Goal: Find specific page/section: Find specific page/section

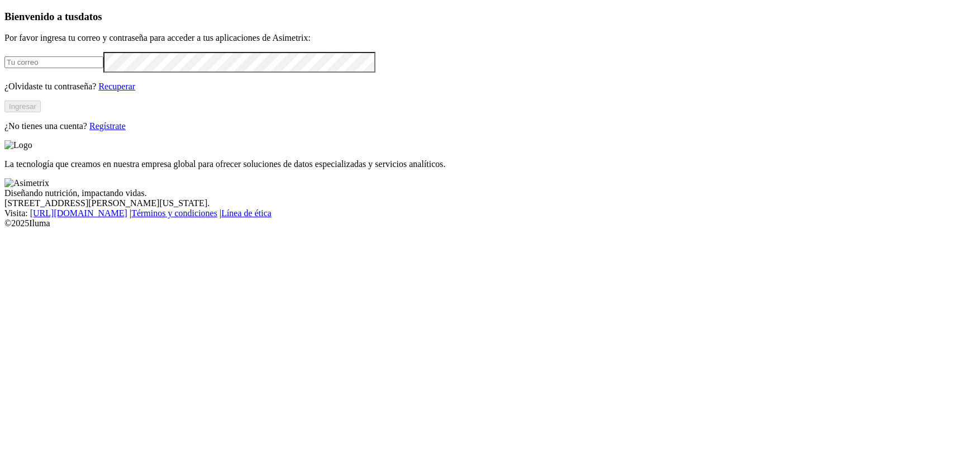
type input "[PERSON_NAME][EMAIL_ADDRESS][PERSON_NAME][DOMAIN_NAME]"
click at [41, 112] on button "Ingresar" at bounding box center [22, 107] width 36 height 12
